Goal: Find specific page/section: Find specific page/section

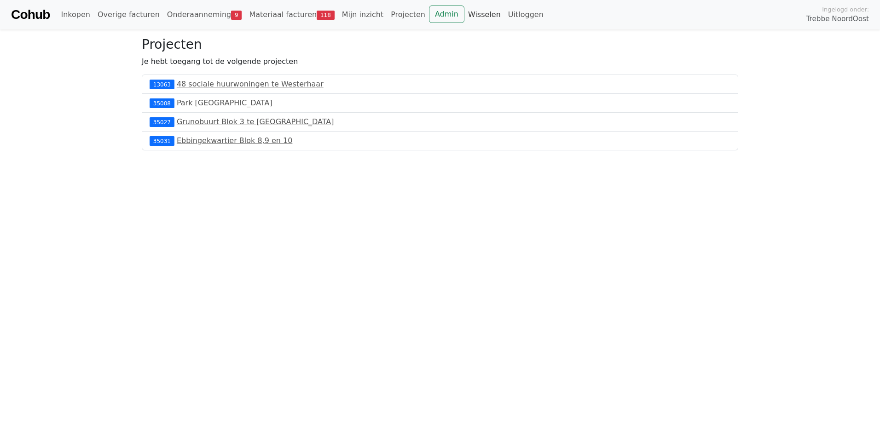
click at [464, 18] on link "Wisselen" at bounding box center [484, 15] width 40 height 18
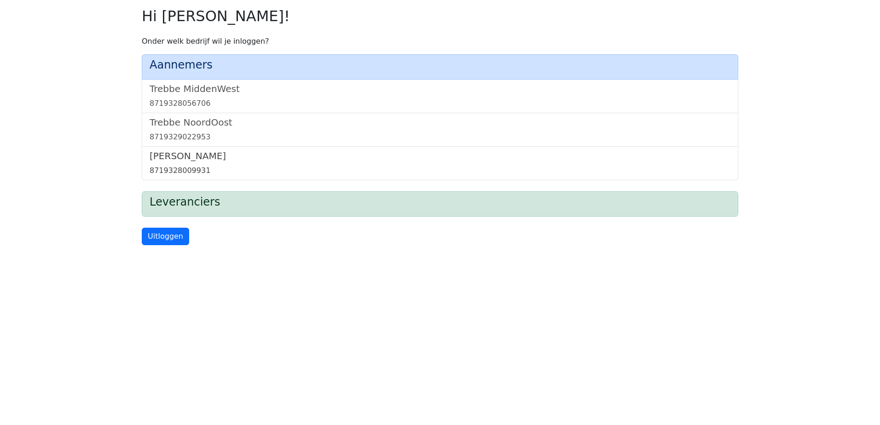
click at [184, 168] on div "8719328009931" at bounding box center [440, 170] width 581 height 11
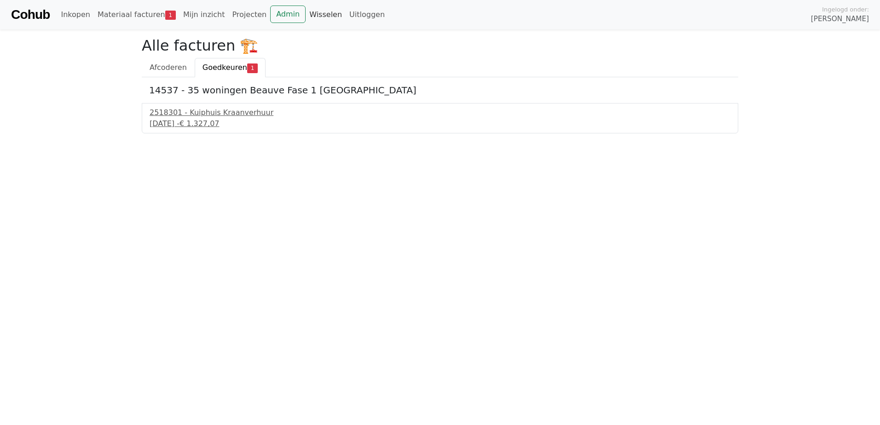
click at [305, 13] on link "Wisselen" at bounding box center [325, 15] width 40 height 18
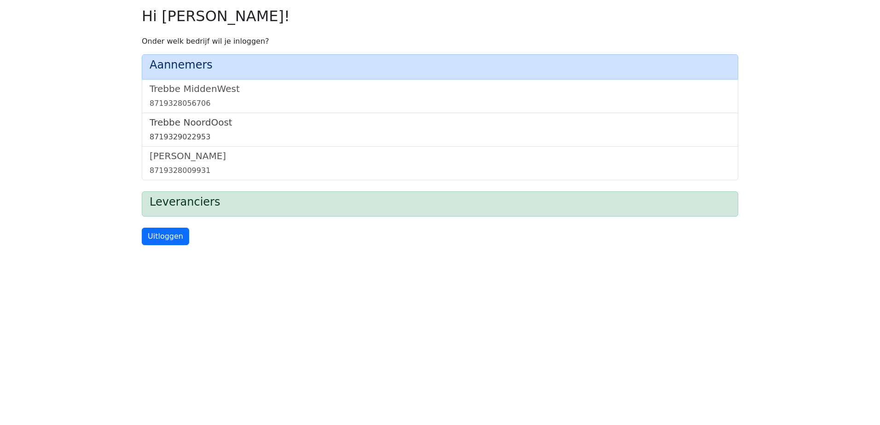
click at [205, 128] on h5 "Trebbe NoordOost" at bounding box center [440, 122] width 581 height 11
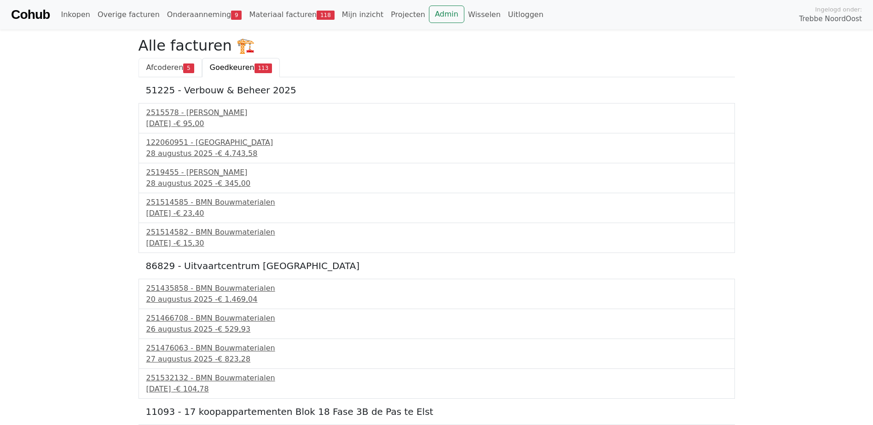
click at [175, 69] on span "Afcoderen" at bounding box center [164, 67] width 37 height 9
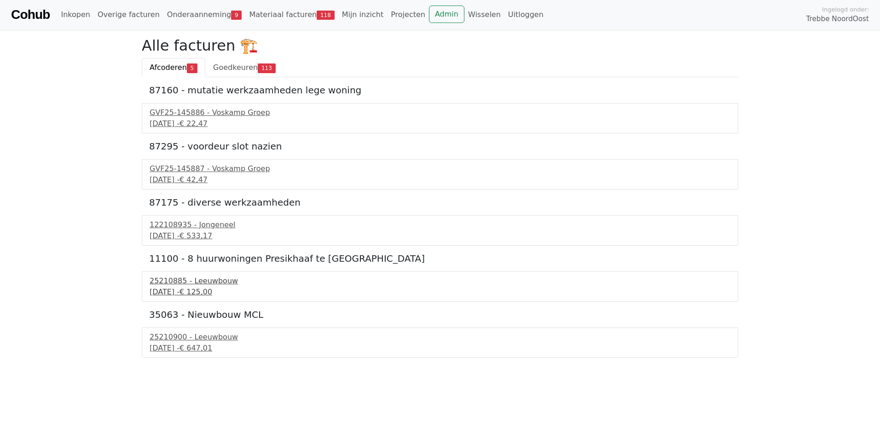
click at [205, 283] on div "25210885 - Leeuwbouw" at bounding box center [440, 281] width 581 height 11
